Goal: Task Accomplishment & Management: Manage account settings

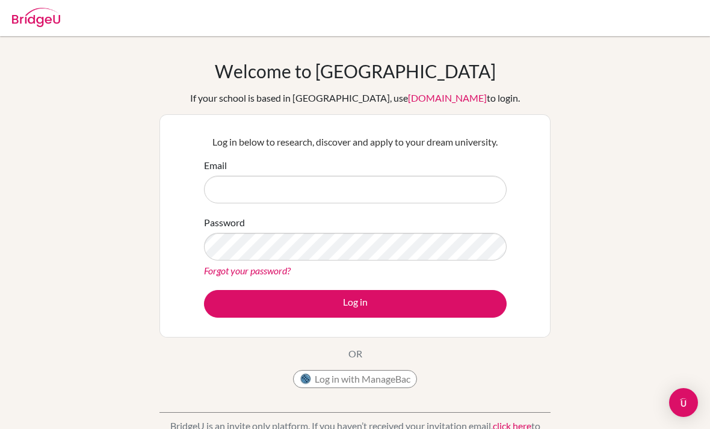
click at [455, 188] on input "Email" at bounding box center [355, 190] width 303 height 28
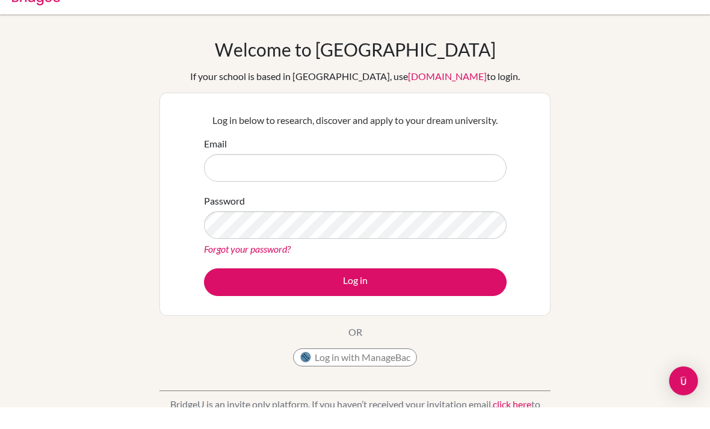
scroll to position [22, 0]
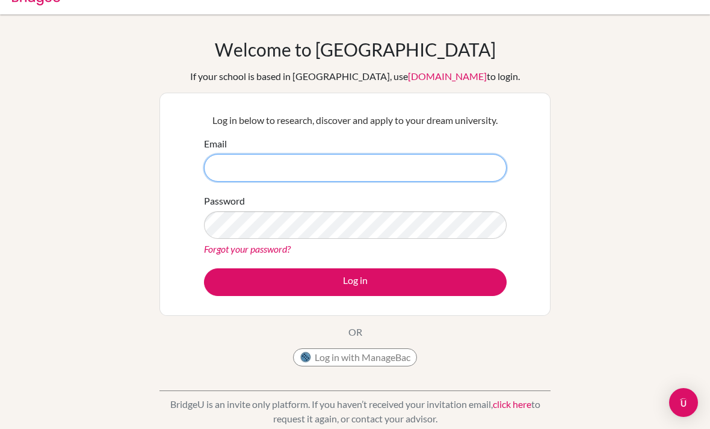
type input "[EMAIL_ADDRESS][DOMAIN_NAME]"
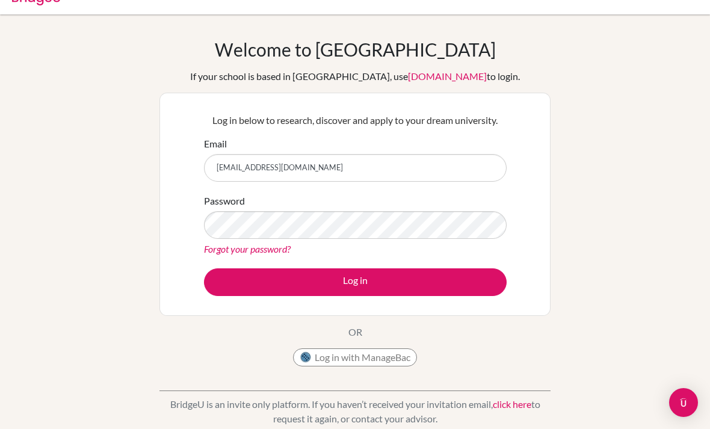
click at [451, 288] on button "Log in" at bounding box center [355, 282] width 303 height 28
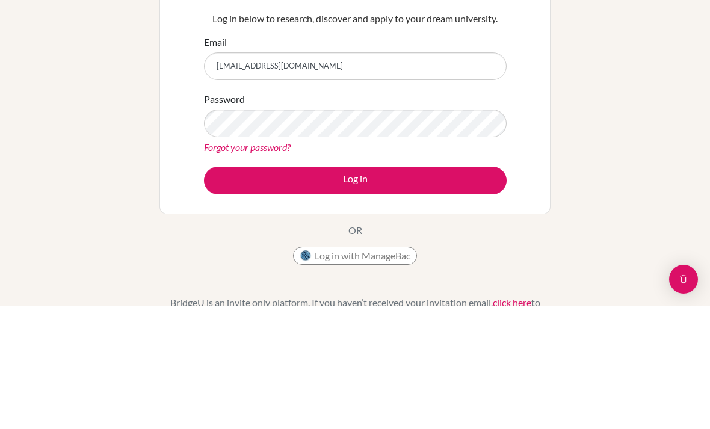
click at [355, 290] on button "Log in" at bounding box center [355, 304] width 303 height 28
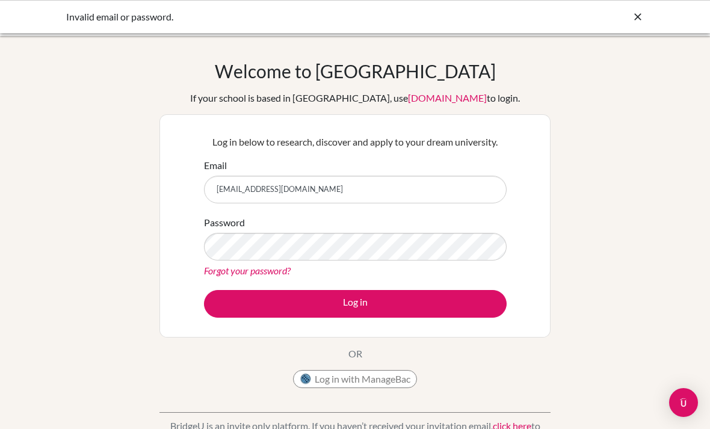
click at [613, 185] on div "Welcome to [GEOGRAPHIC_DATA] If your school is based in [GEOGRAPHIC_DATA], use …" at bounding box center [355, 257] width 710 height 394
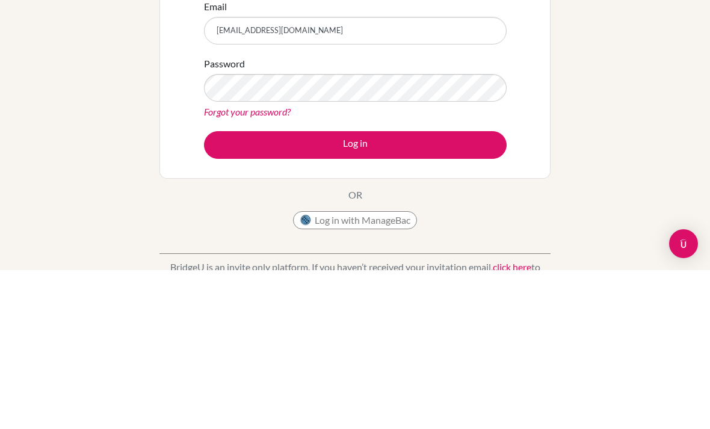
click at [450, 290] on button "Log in" at bounding box center [355, 304] width 303 height 28
